Goal: Navigation & Orientation: Find specific page/section

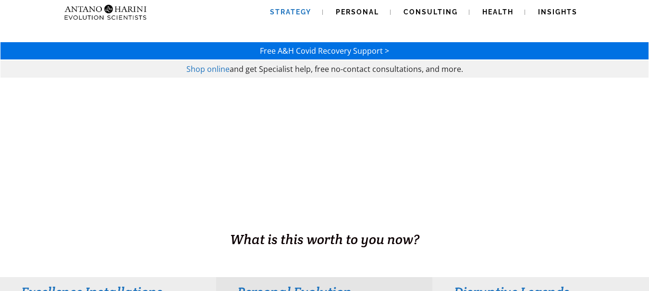
click at [301, 12] on span "Strategy" at bounding box center [290, 12] width 41 height 8
